Goal: Complete application form

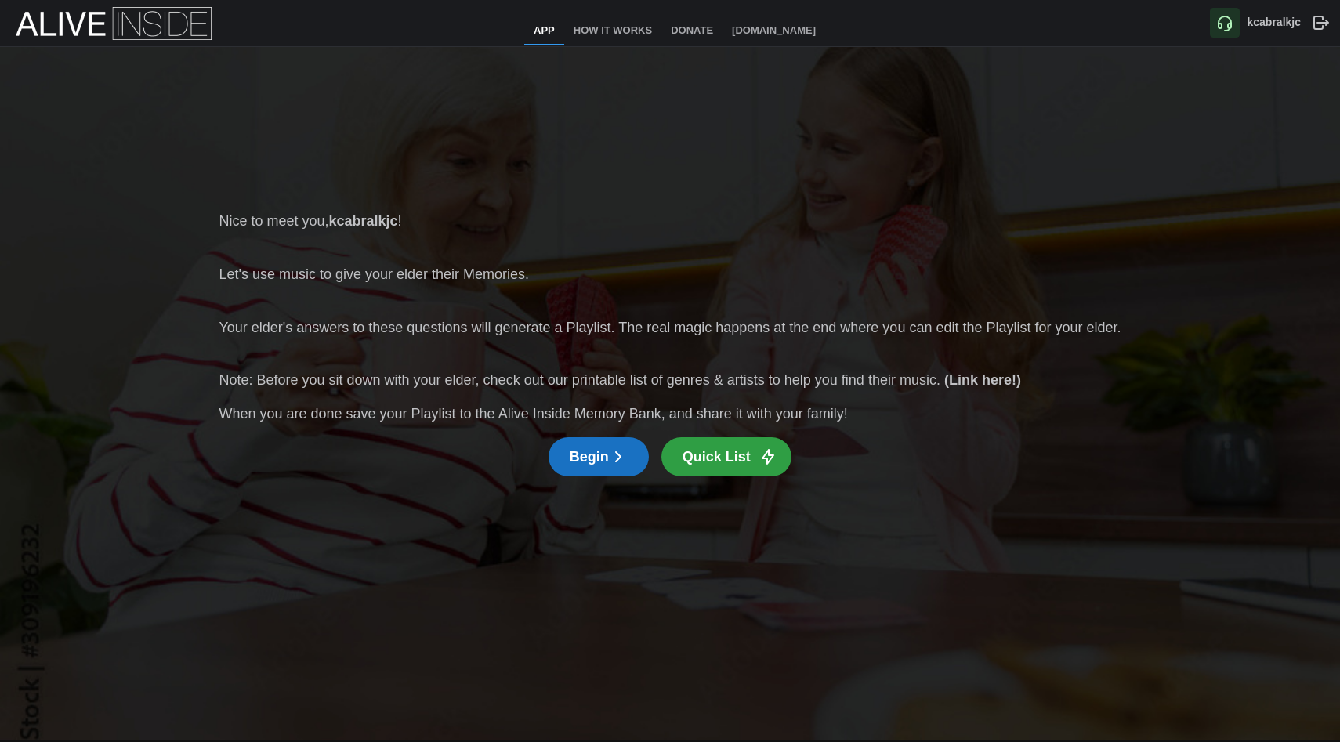
click at [602, 459] on span "Begin" at bounding box center [599, 457] width 58 height 38
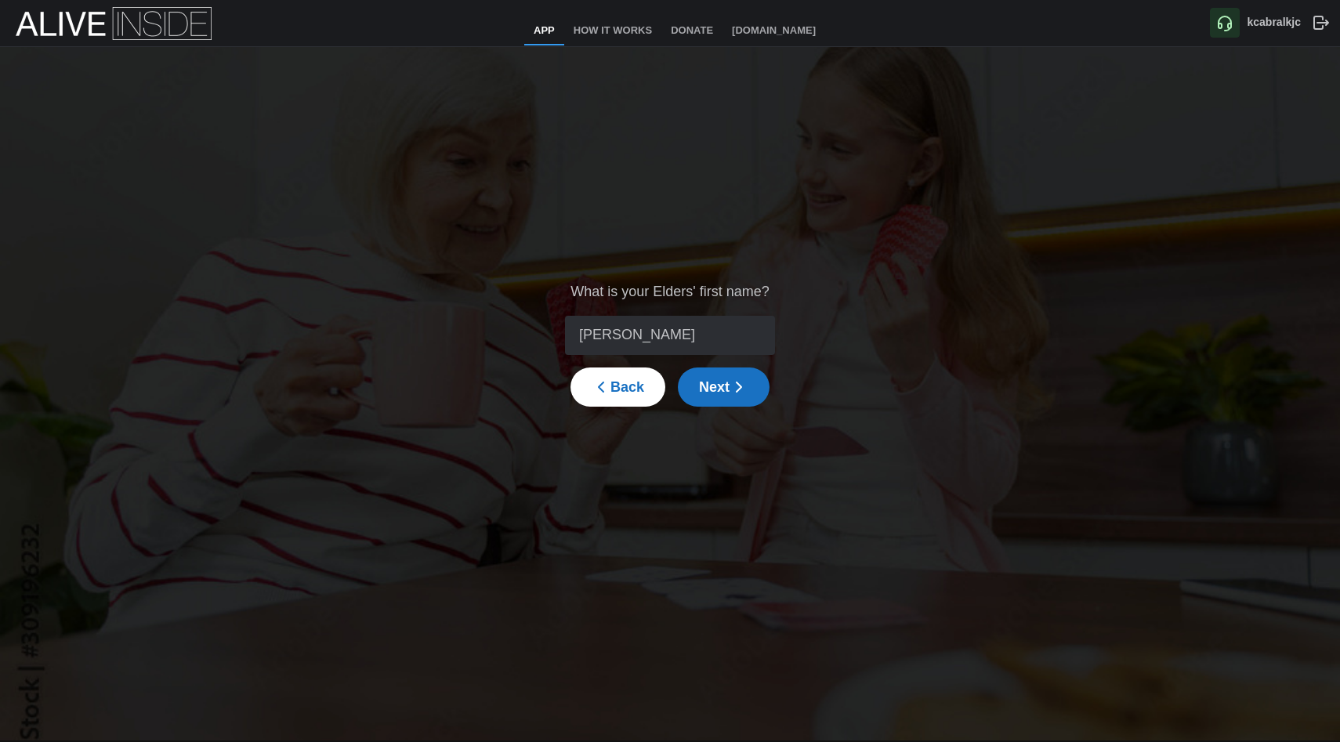
type input "[PERSON_NAME]"
click at [728, 389] on span "Next" at bounding box center [723, 387] width 49 height 38
click at [765, 325] on icon "button" at bounding box center [769, 324] width 9 height 5
type input "1953"
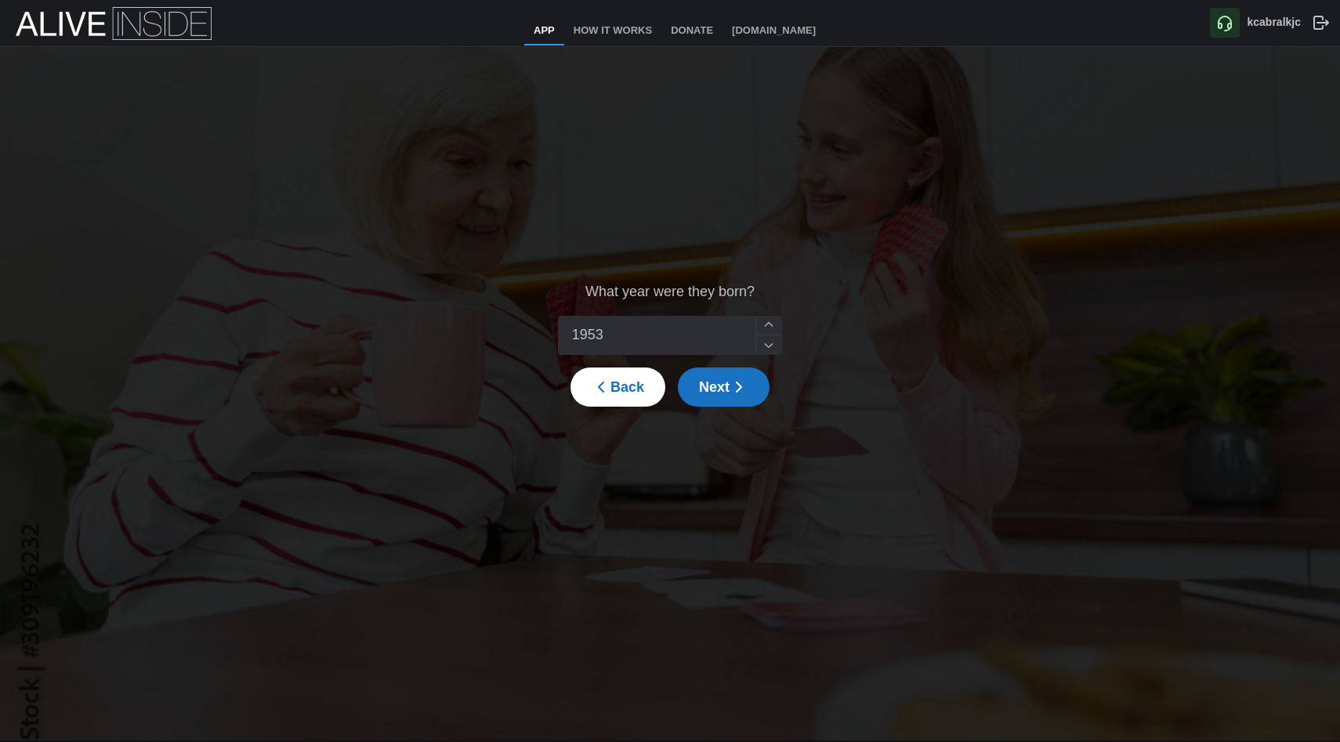
click at [765, 325] on icon "button" at bounding box center [769, 324] width 9 height 5
click at [727, 383] on span "Next" at bounding box center [723, 387] width 49 height 38
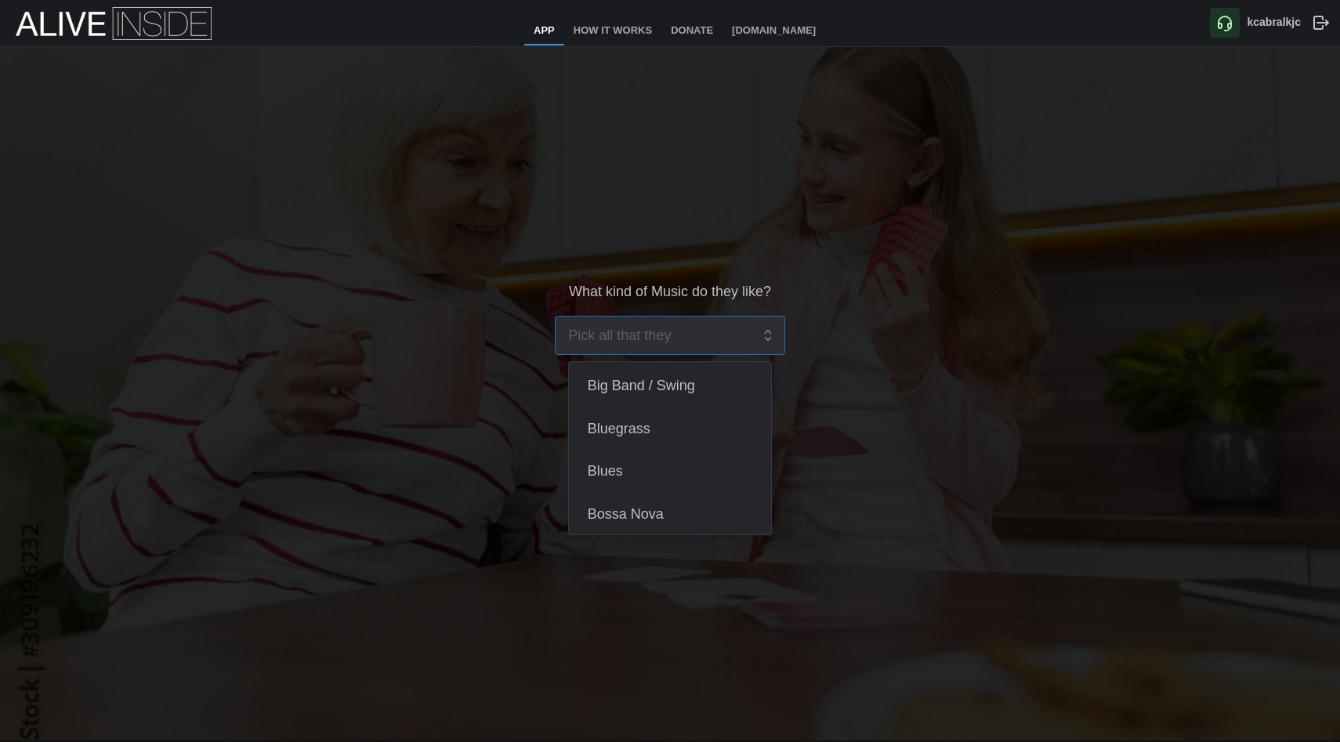
click at [755, 332] on div at bounding box center [670, 335] width 231 height 39
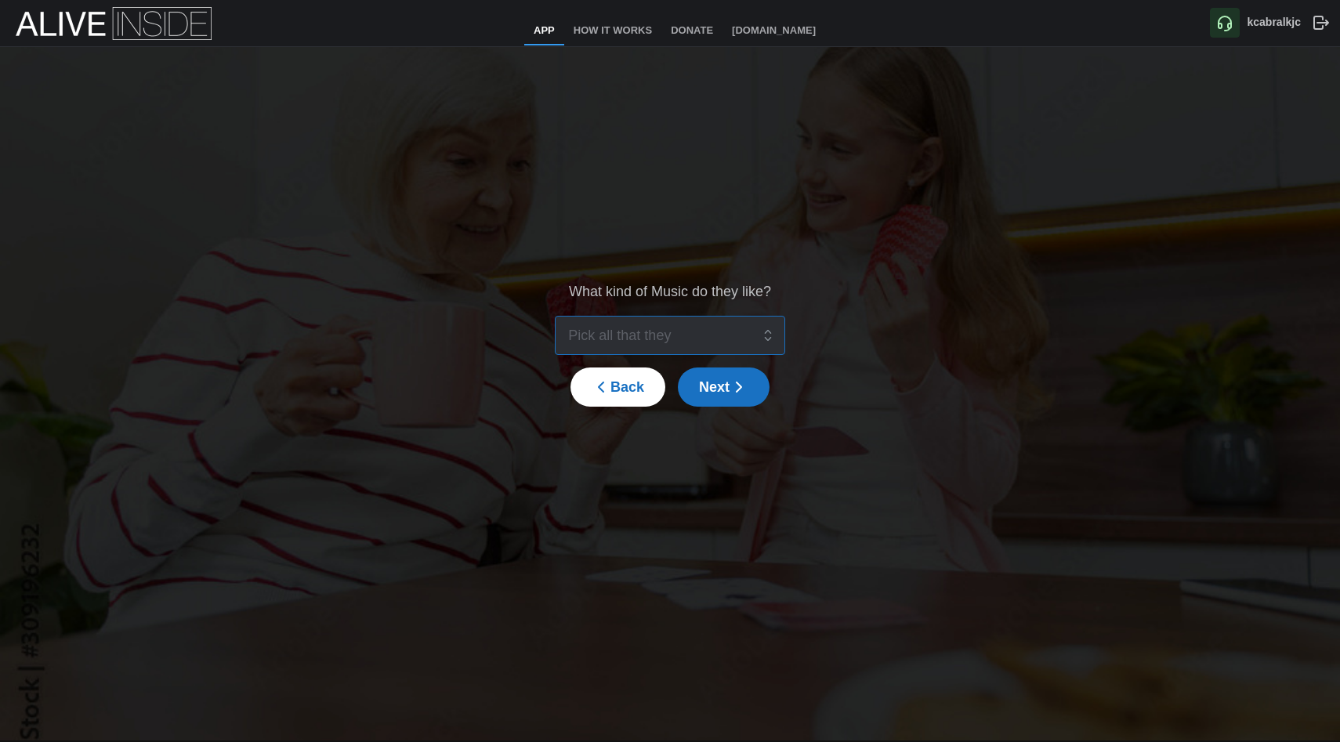
click at [755, 332] on div at bounding box center [670, 335] width 231 height 39
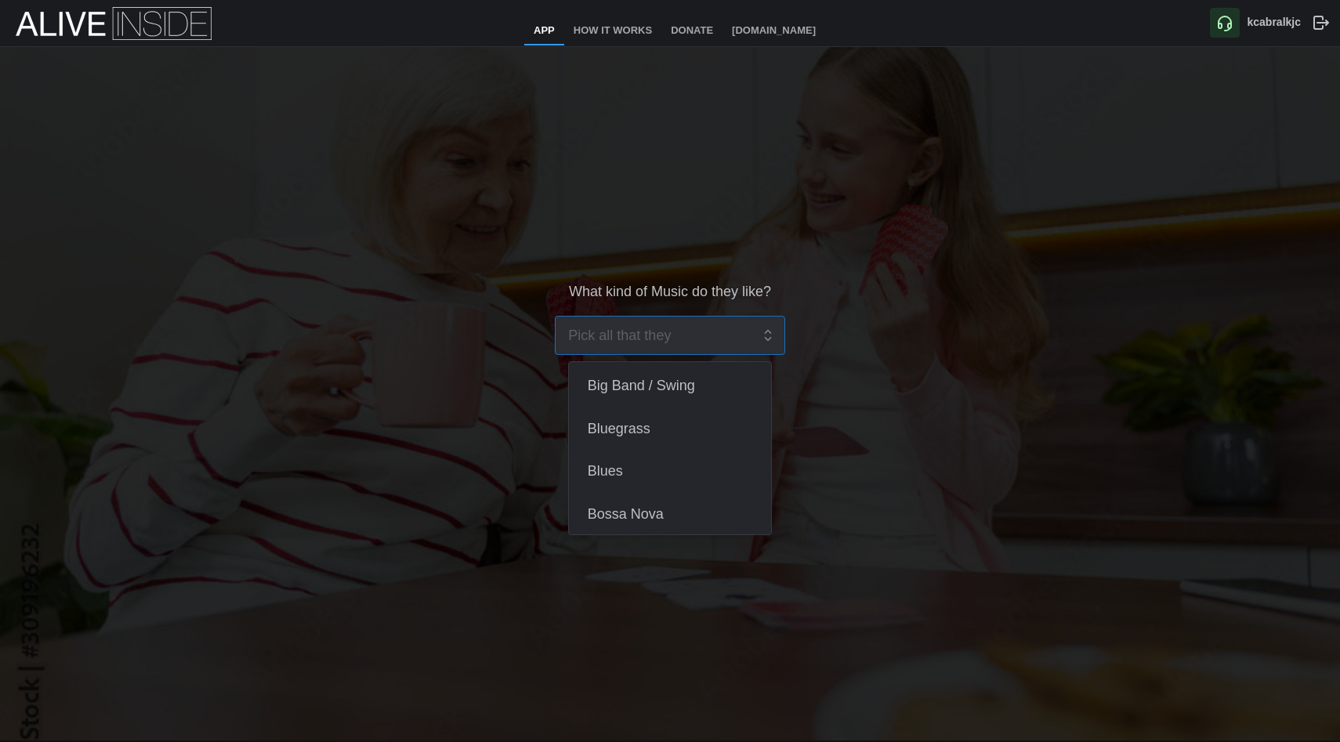
click at [755, 332] on div at bounding box center [670, 335] width 231 height 39
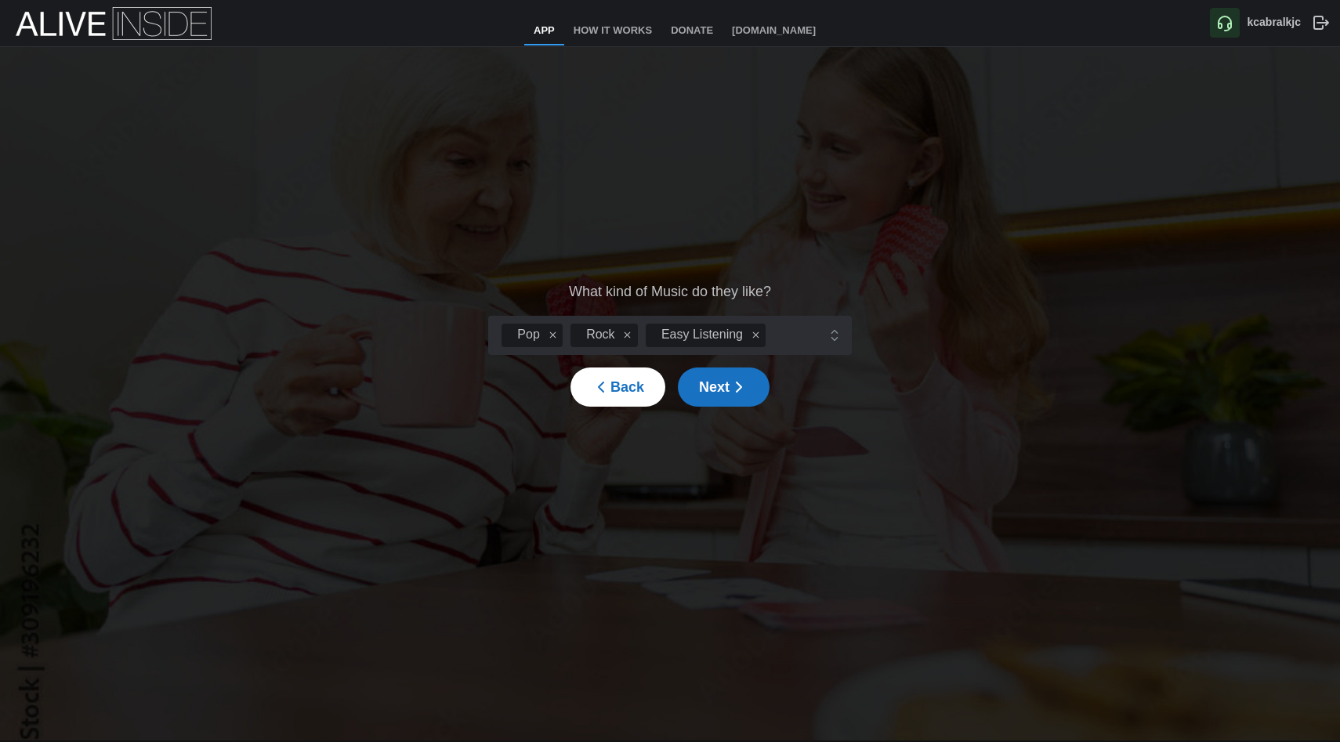
click at [897, 323] on div "What kind of Music do they like? Pop Rock Easy Listening Back Next" at bounding box center [670, 344] width 1340 height 594
click at [724, 378] on span "Next" at bounding box center [723, 387] width 49 height 38
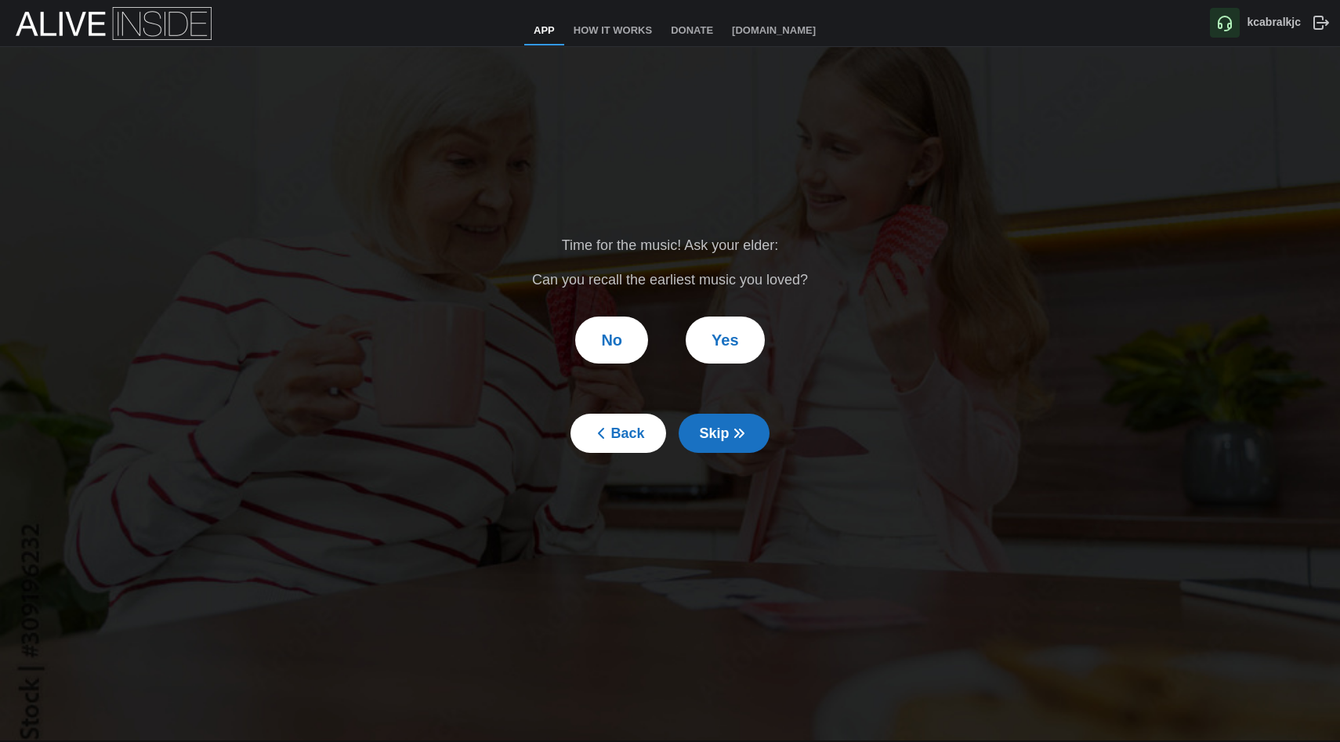
click at [730, 332] on span "Yes" at bounding box center [725, 339] width 27 height 45
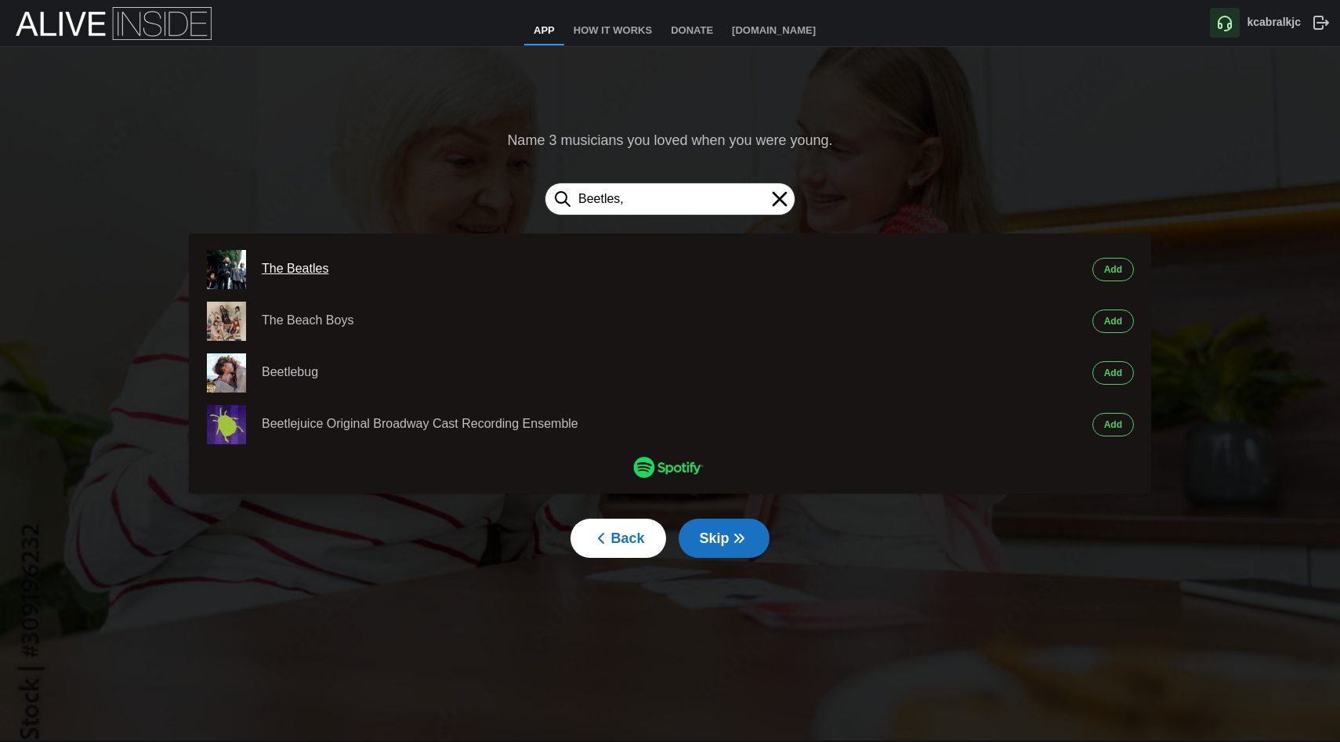
type input "Beetles,"
click at [294, 266] on div "The Beatles" at bounding box center [638, 269] width 753 height 20
click at [1113, 263] on span "Add" at bounding box center [1113, 270] width 18 height 22
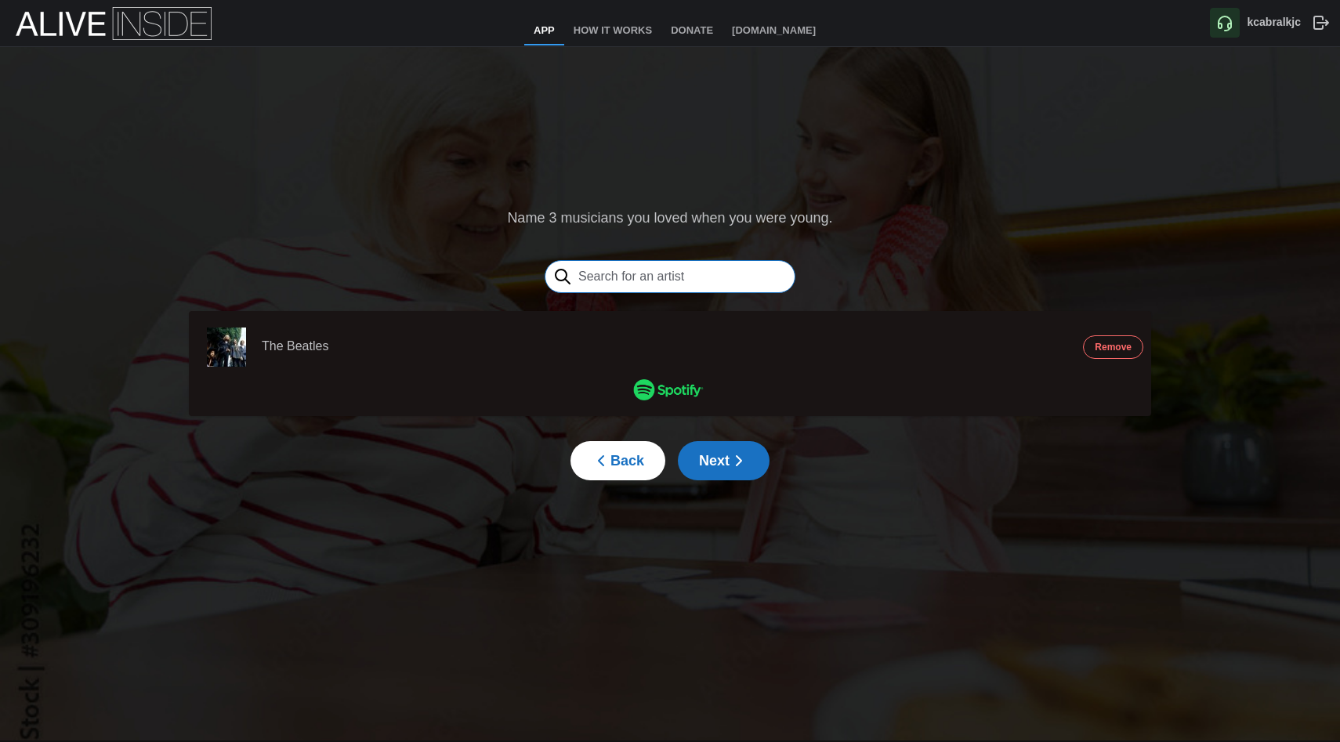
click at [757, 278] on input "text" at bounding box center [670, 276] width 251 height 33
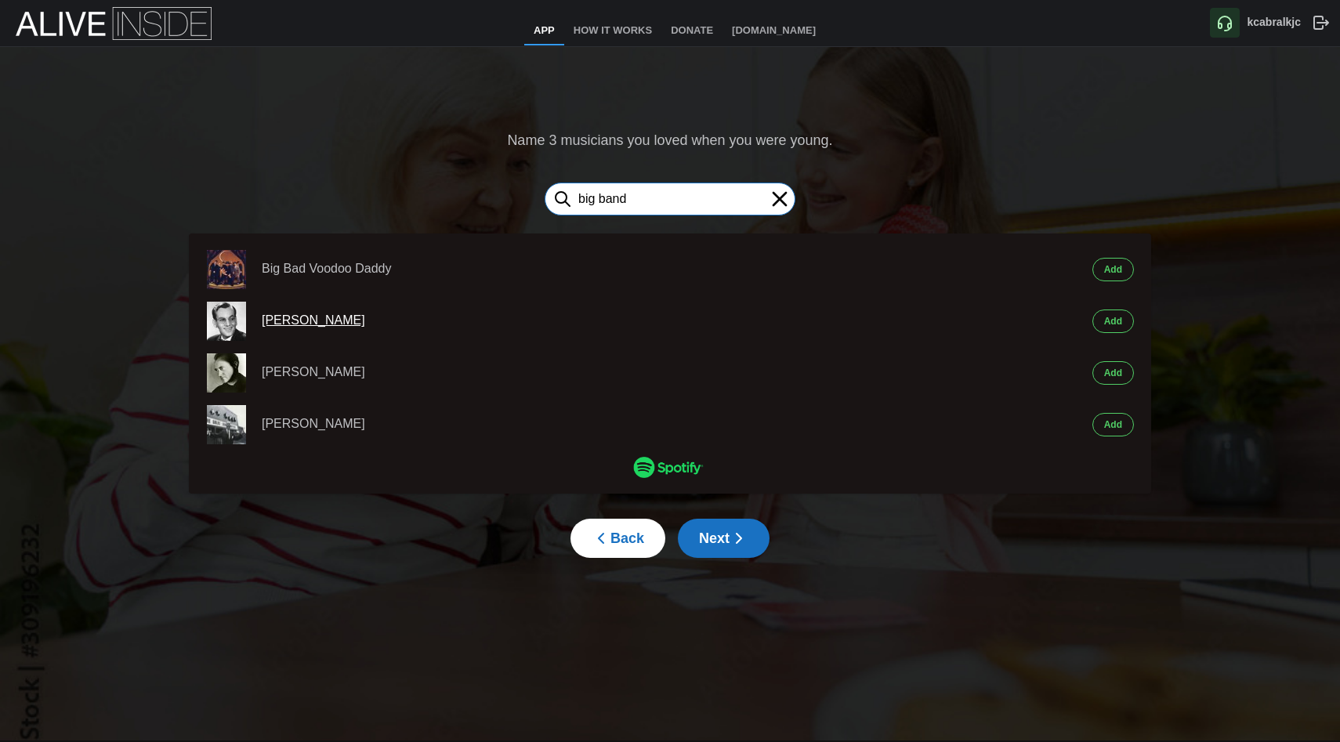
type input "big band"
